Goal: Task Accomplishment & Management: Manage account settings

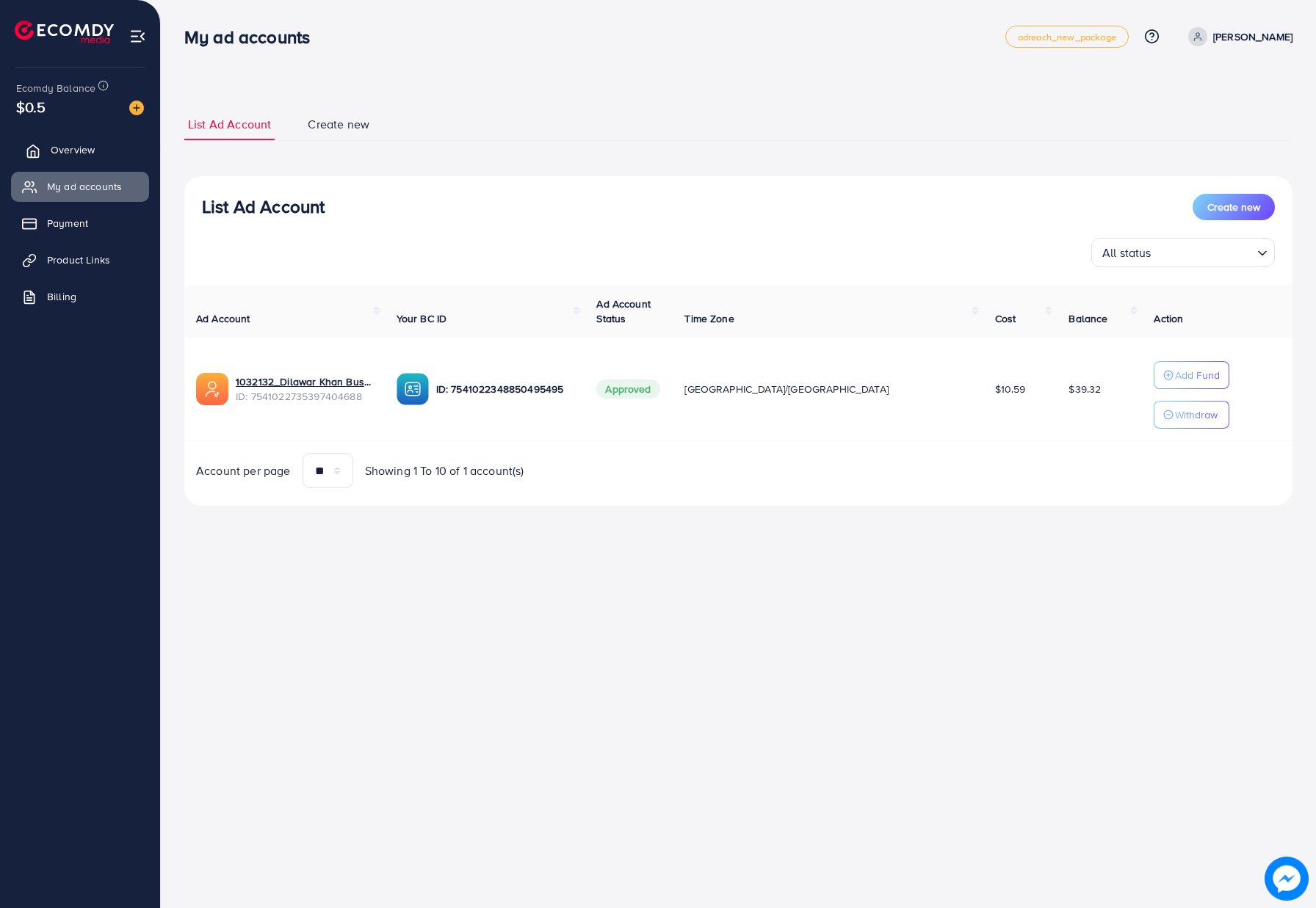
click at [106, 151] on link "Overview" at bounding box center [80, 150] width 138 height 30
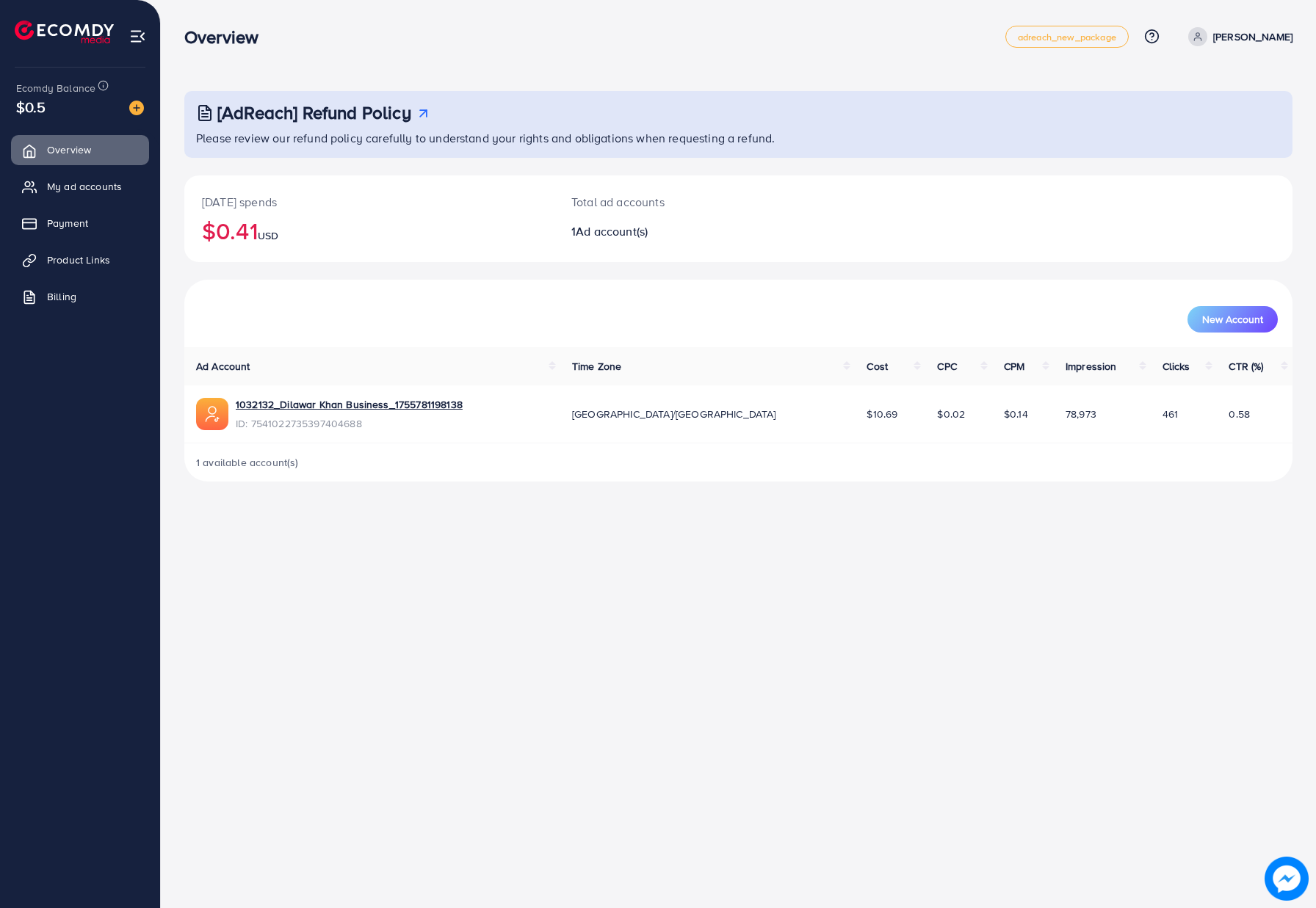
click at [544, 594] on div "Overview adreach_new_package Help Center Contact Support Plans and Pricing Term…" at bounding box center [658, 454] width 1316 height 908
drag, startPoint x: 536, startPoint y: 587, endPoint x: 507, endPoint y: 571, distance: 33.1
click at [533, 586] on div "Overview adreach_new_package Help Center Contact Support Plans and Pricing Term…" at bounding box center [658, 454] width 1316 height 908
click at [107, 187] on span "My ad accounts" at bounding box center [88, 186] width 75 height 15
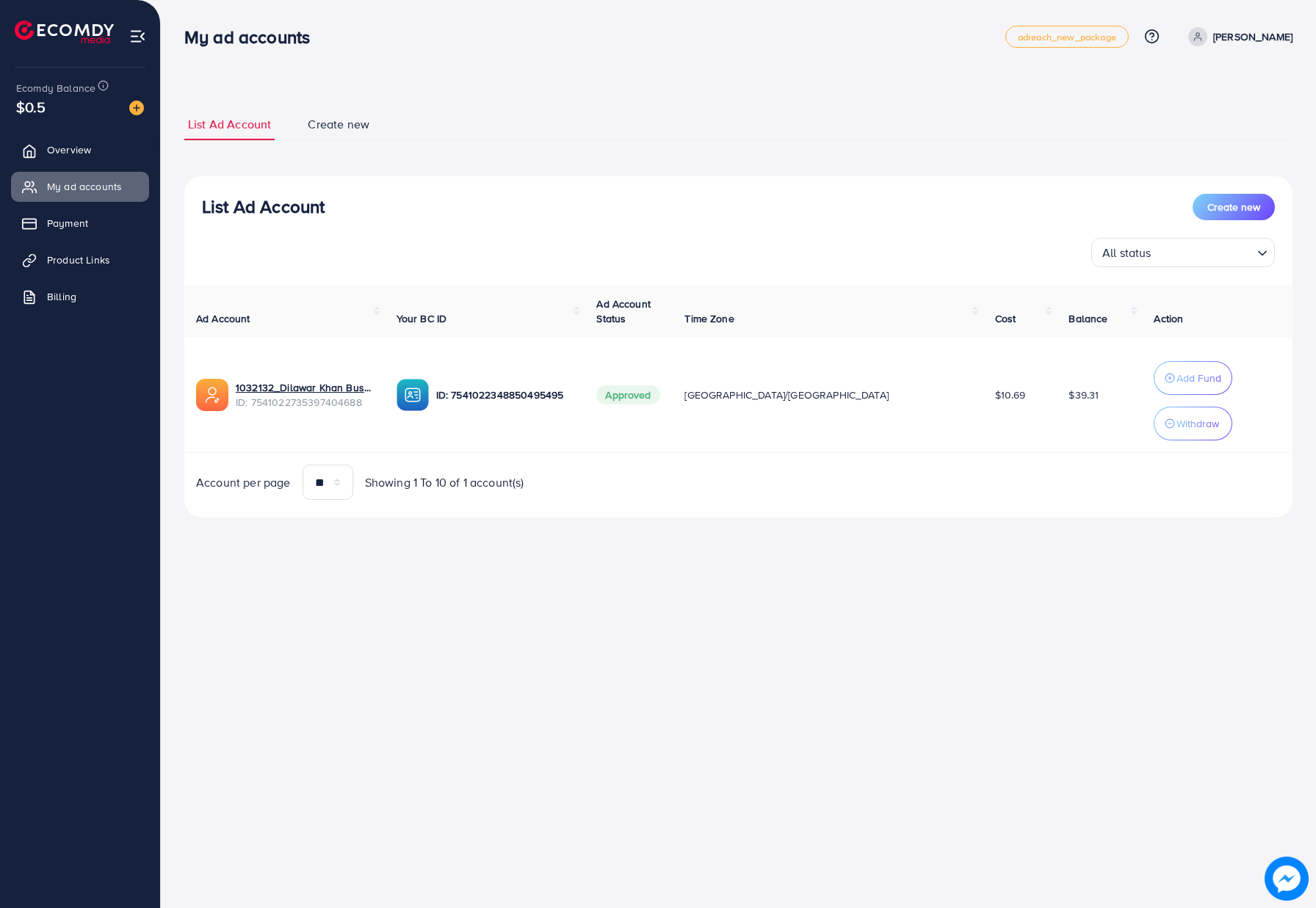
click at [784, 643] on div "My ad accounts adreach_new_package Help Center Contact Support Plans and Pricin…" at bounding box center [658, 454] width 1316 height 908
click at [563, 71] on div "List Ad Account Create new List Ad Account Create new All status Loading... Ad …" at bounding box center [738, 279] width 1155 height 559
